Goal: Task Accomplishment & Management: Manage account settings

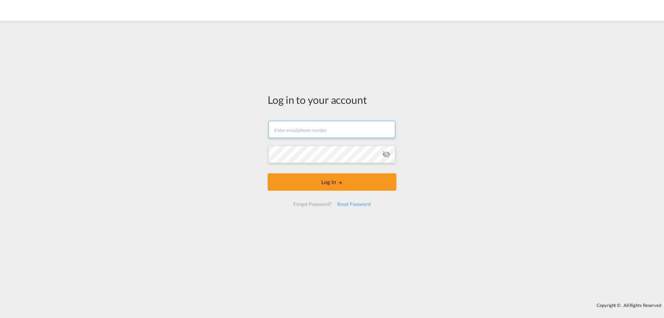
click at [314, 134] on input "text" at bounding box center [332, 129] width 127 height 17
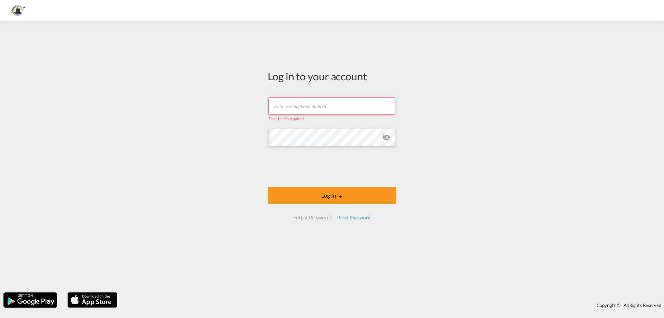
click at [337, 105] on input "text" at bounding box center [332, 105] width 127 height 17
type input "[EMAIL_ADDRESS][DOMAIN_NAME]"
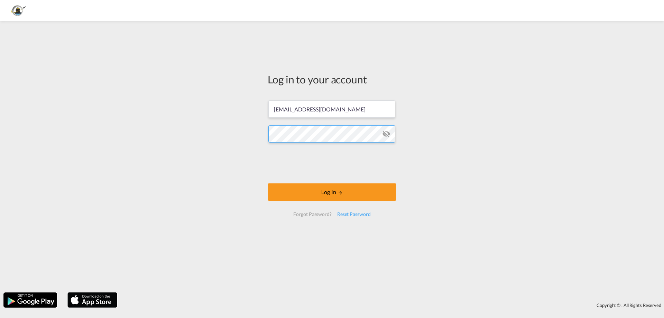
click at [268, 183] on button "Log In" at bounding box center [332, 191] width 129 height 17
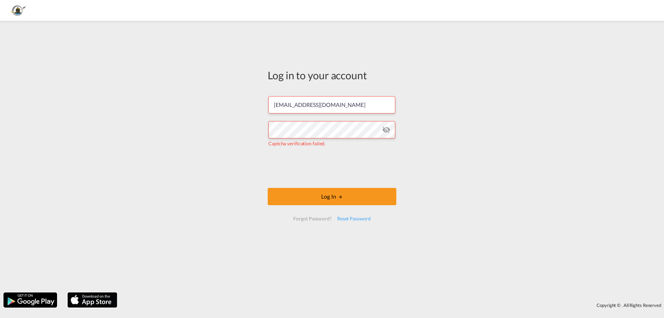
click at [316, 220] on div "Forgot Password?" at bounding box center [313, 218] width 44 height 12
click at [356, 219] on div "Reset Password" at bounding box center [354, 218] width 39 height 12
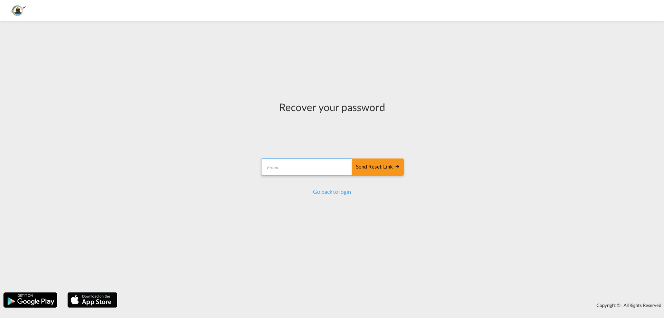
click at [293, 165] on input "email" at bounding box center [307, 167] width 92 height 17
type input "[EMAIL_ADDRESS][DOMAIN_NAME]"
click at [375, 166] on div "Send reset link" at bounding box center [378, 167] width 44 height 8
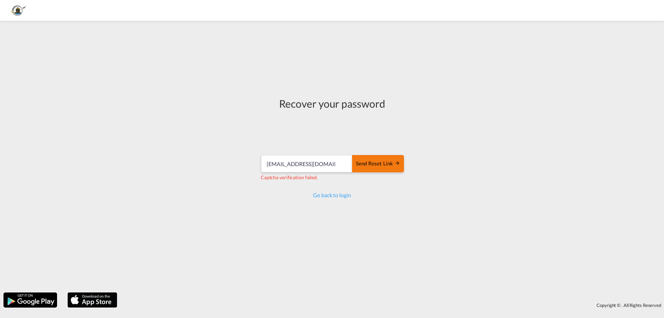
click at [377, 164] on div "Send reset link" at bounding box center [378, 164] width 44 height 8
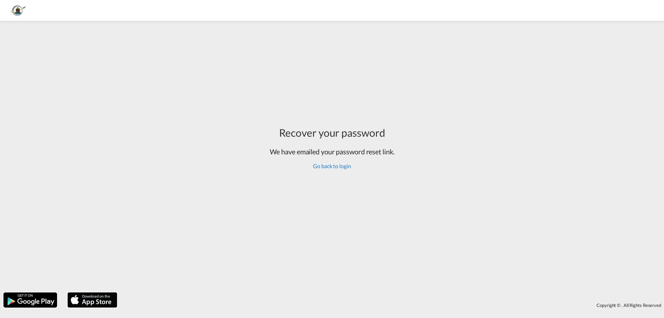
click at [334, 167] on link "Go back to login" at bounding box center [332, 166] width 38 height 7
